Goal: Information Seeking & Learning: Learn about a topic

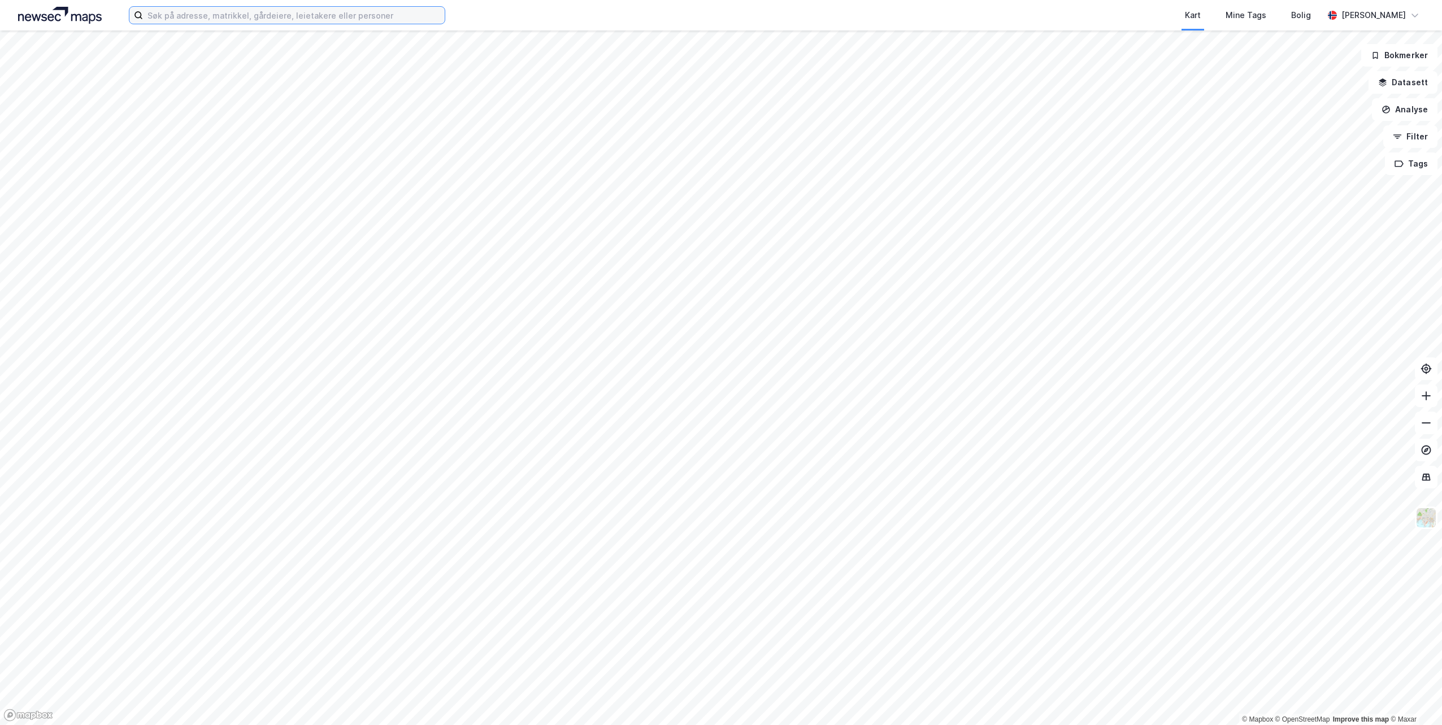
click at [221, 16] on input at bounding box center [294, 15] width 302 height 17
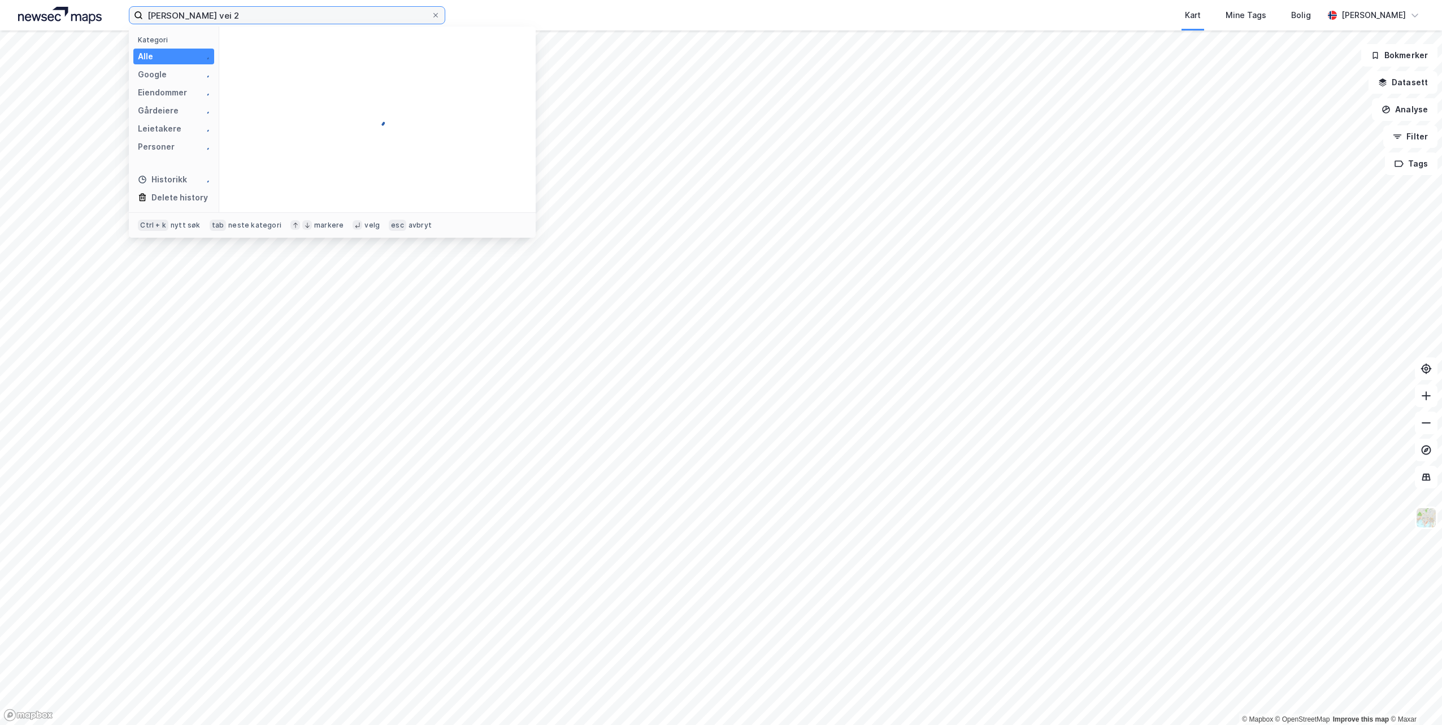
type input "[PERSON_NAME] vei 2"
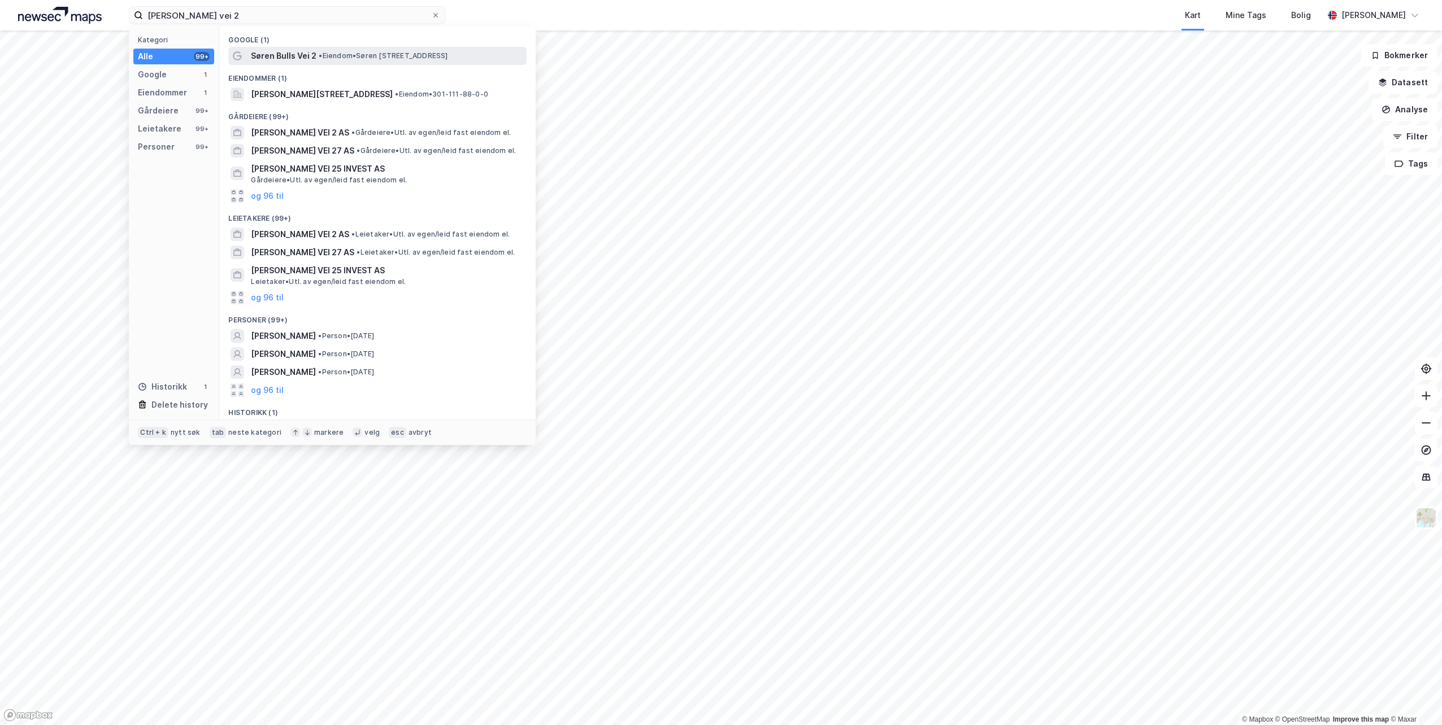
click at [291, 51] on span "Søren Bulls Vei 2" at bounding box center [284, 56] width 66 height 14
